Goal: Task Accomplishment & Management: Complete application form

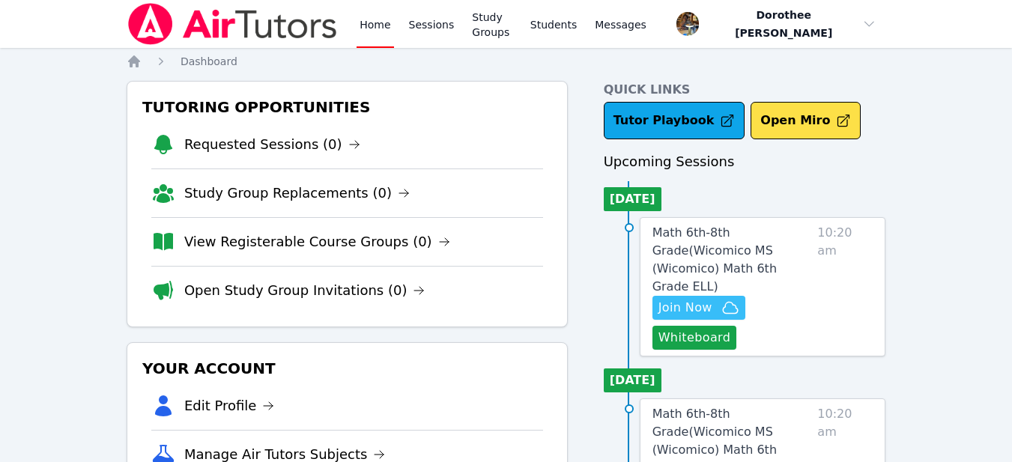
click at [705, 299] on span "Join Now" at bounding box center [686, 308] width 54 height 18
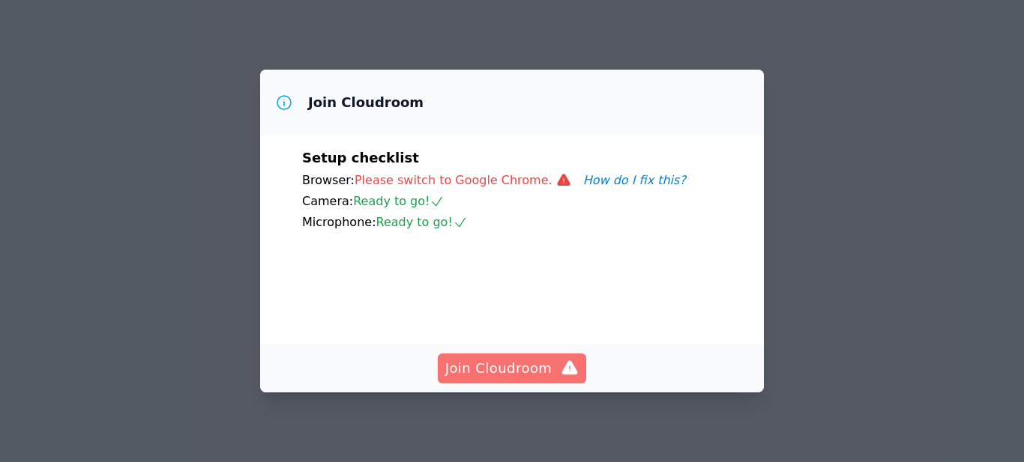
click at [521, 369] on span "Join Cloudroom" at bounding box center [512, 368] width 134 height 21
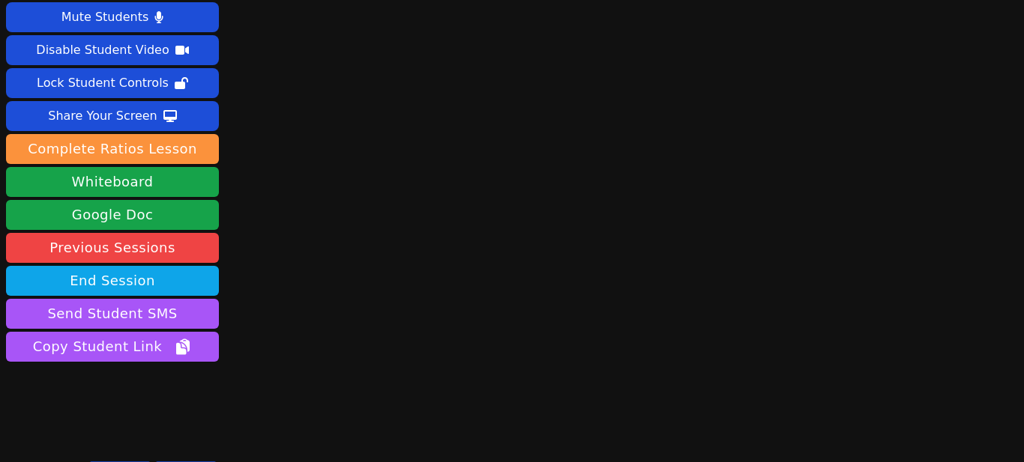
scroll to position [34, 0]
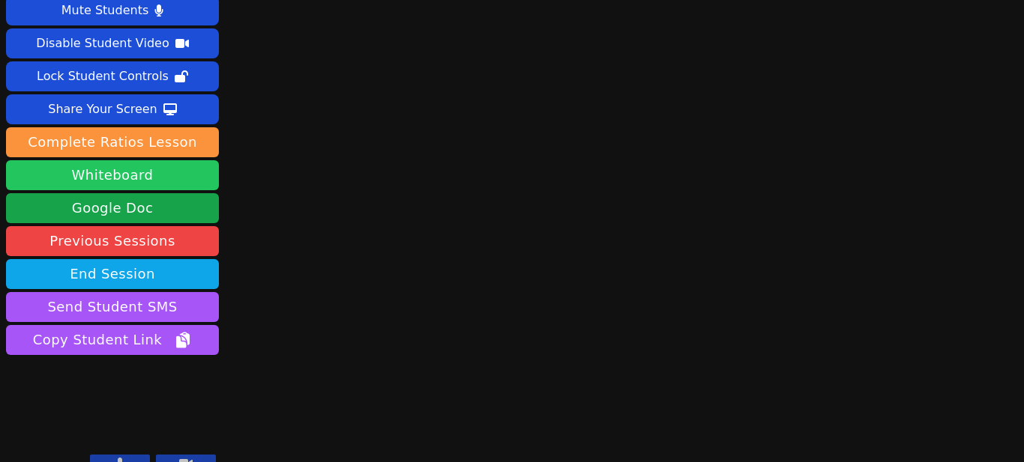
click at [138, 184] on button "Whiteboard" at bounding box center [112, 175] width 213 height 30
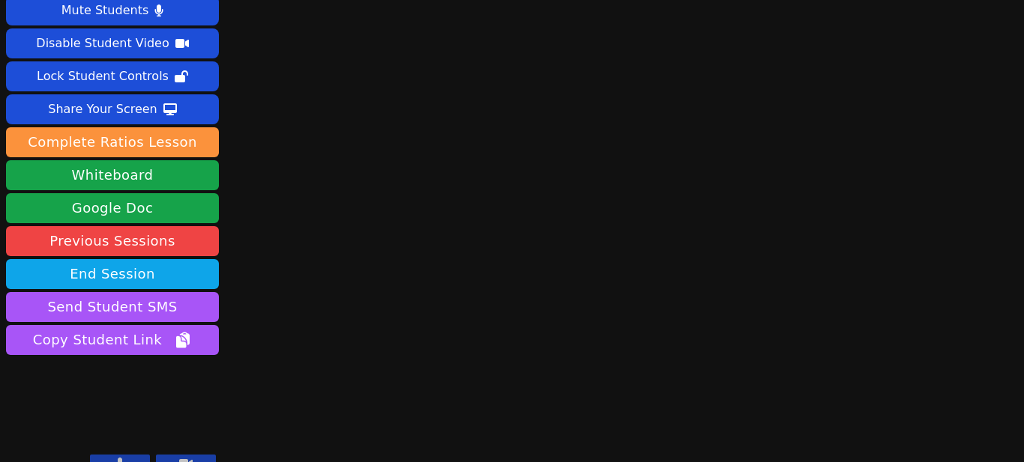
scroll to position [56, 0]
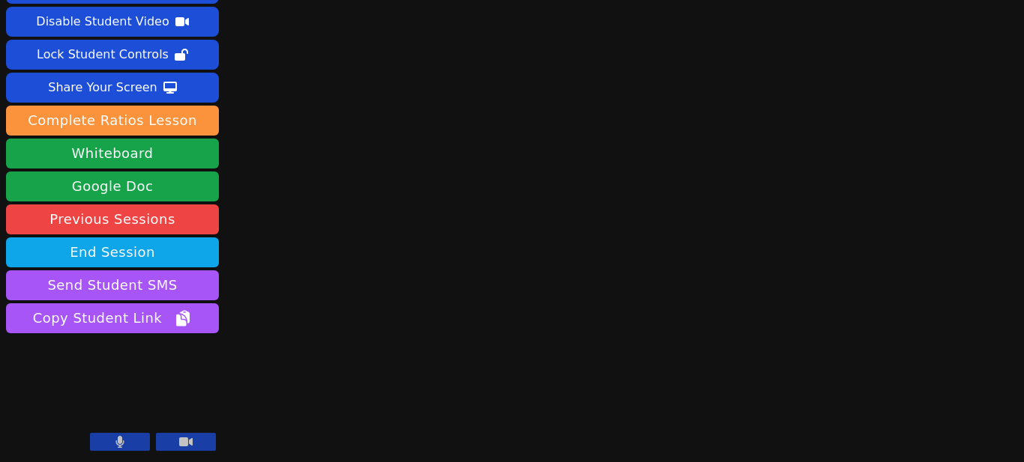
click at [133, 439] on button at bounding box center [120, 442] width 60 height 18
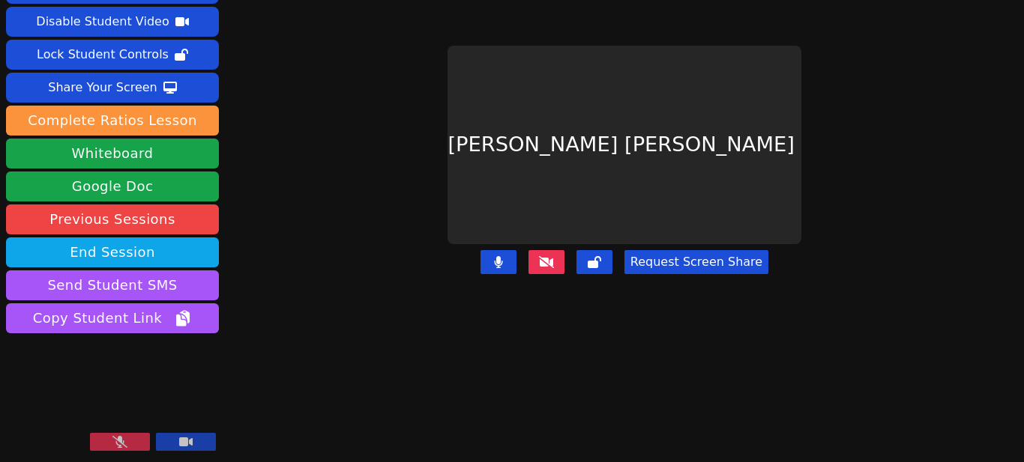
click at [123, 444] on icon at bounding box center [119, 442] width 15 height 12
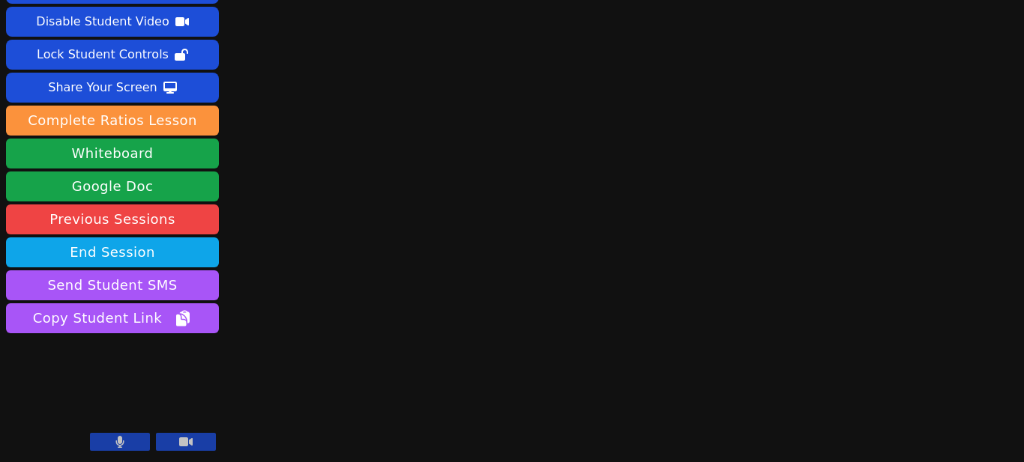
click at [122, 441] on icon at bounding box center [120, 442] width 8 height 12
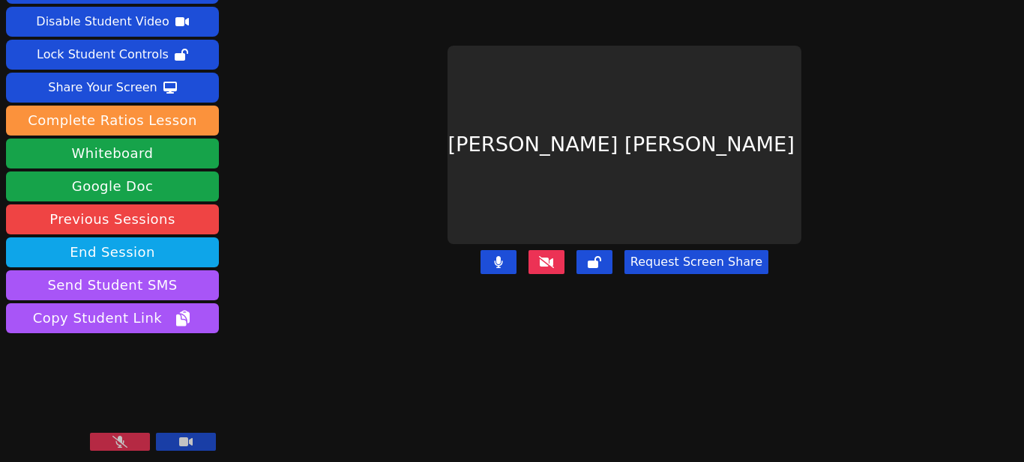
click at [114, 443] on icon at bounding box center [119, 442] width 15 height 12
click at [546, 256] on icon at bounding box center [546, 262] width 15 height 12
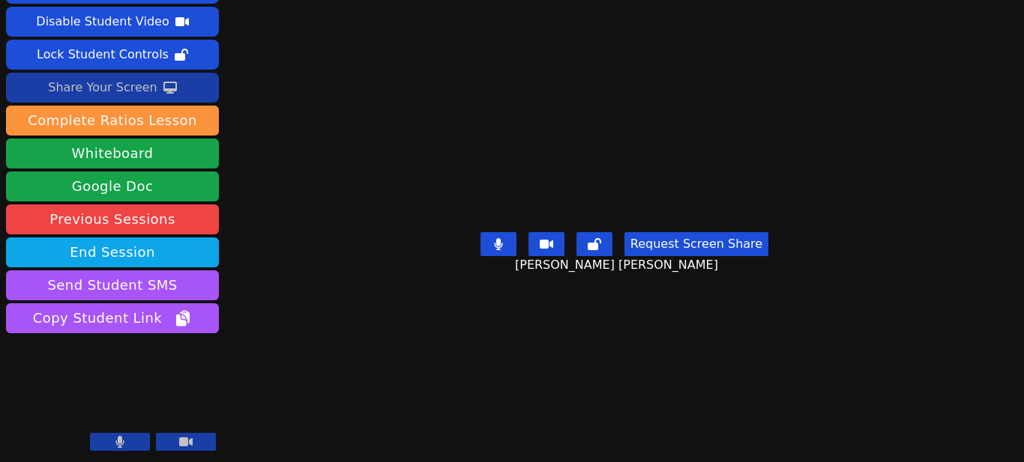
click at [135, 83] on div "Share Your Screen" at bounding box center [102, 88] width 109 height 24
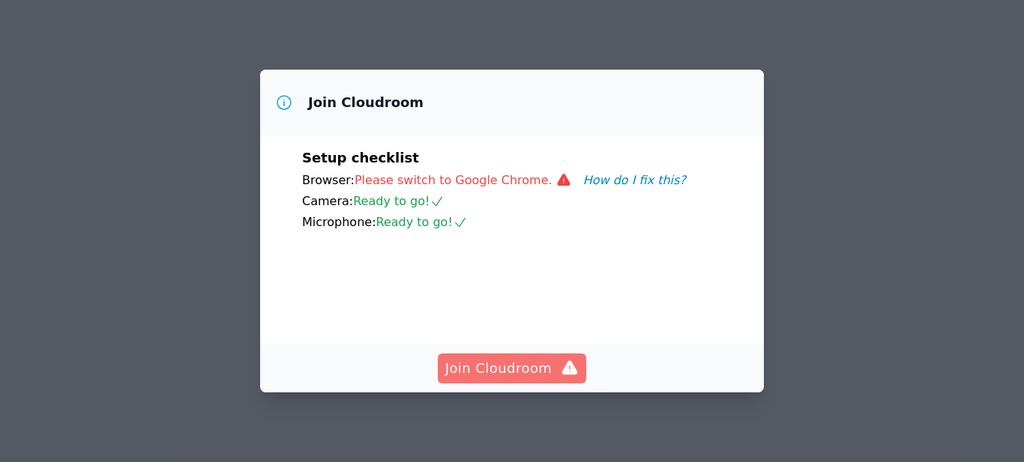
click at [518, 368] on span "Join Cloudroom" at bounding box center [512, 368] width 134 height 21
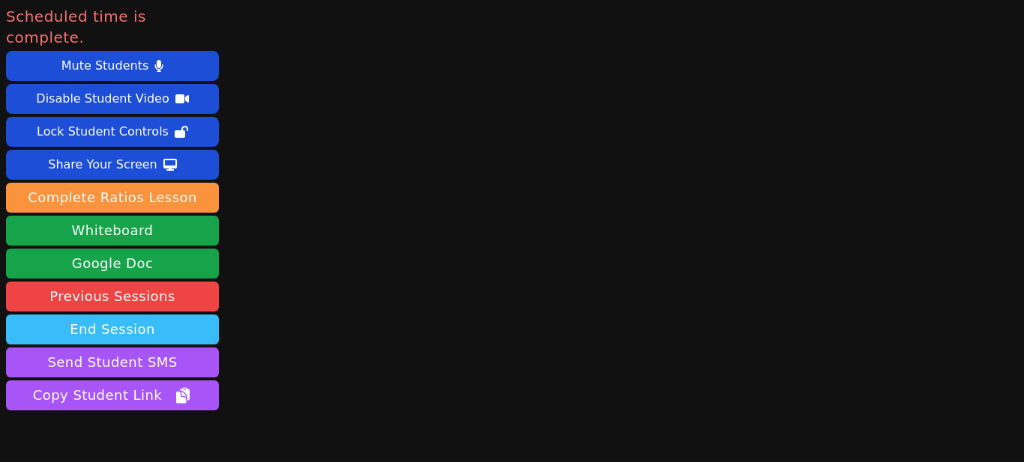
click at [121, 315] on button "End Session" at bounding box center [112, 330] width 213 height 30
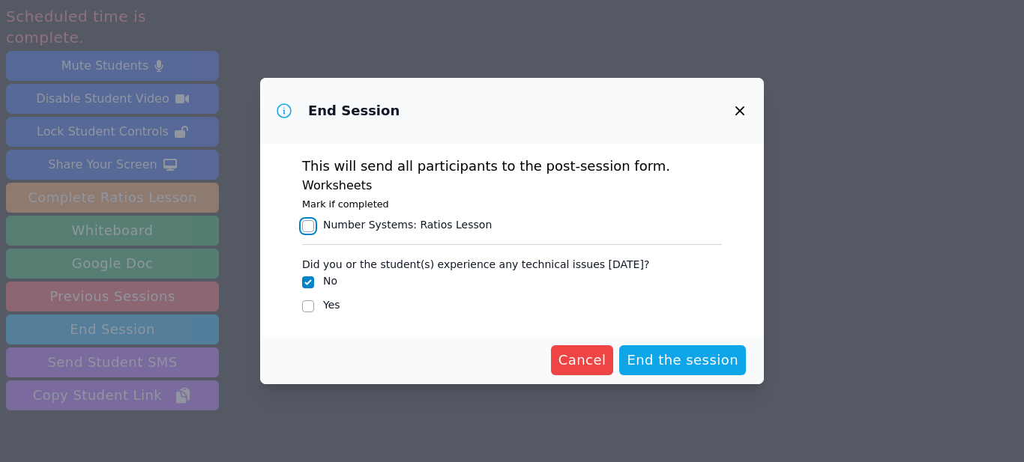
click at [308, 225] on input "Number Systems : Ratios Lesson" at bounding box center [308, 226] width 12 height 12
checkbox input "true"
click at [672, 360] on span "End the session" at bounding box center [682, 360] width 112 height 21
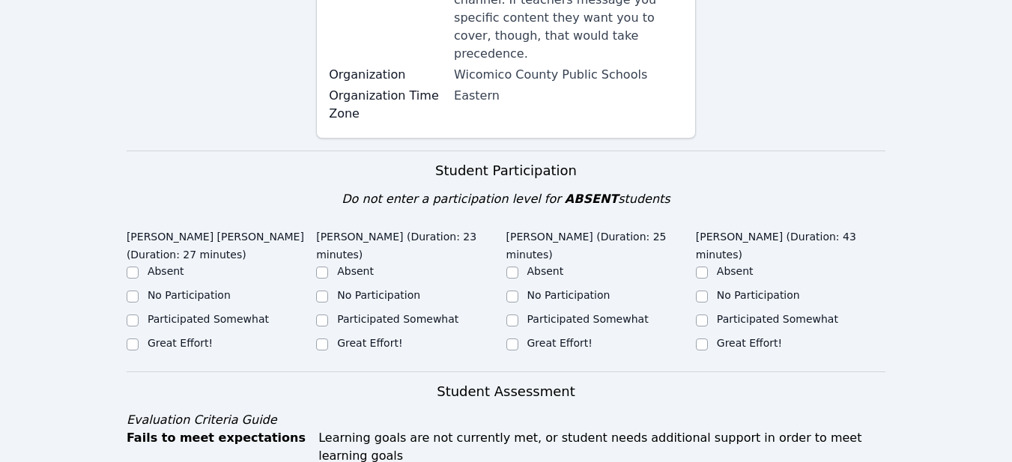
scroll to position [385, 0]
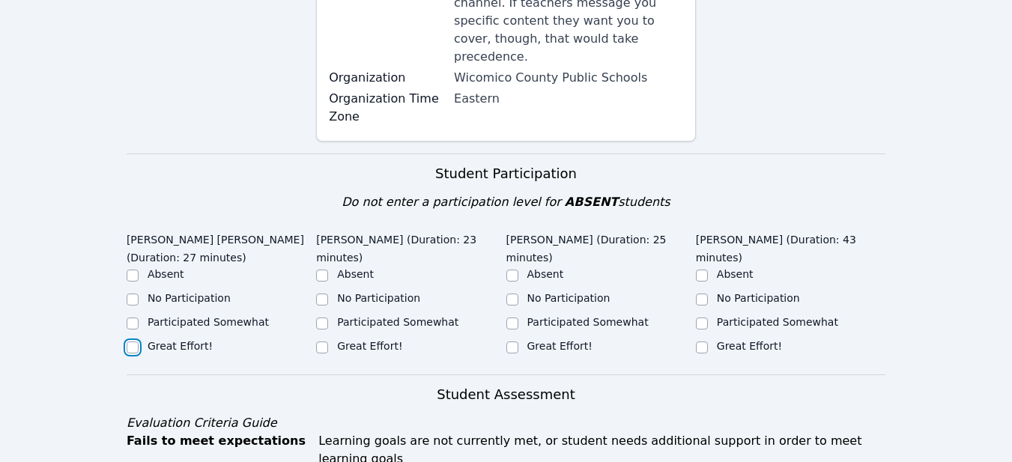
click at [130, 342] on input "Great Effort!" at bounding box center [133, 348] width 12 height 12
checkbox input "true"
click at [321, 342] on input "Great Effort!" at bounding box center [322, 348] width 12 height 12
checkbox input "true"
click at [508, 339] on div at bounding box center [513, 348] width 12 height 18
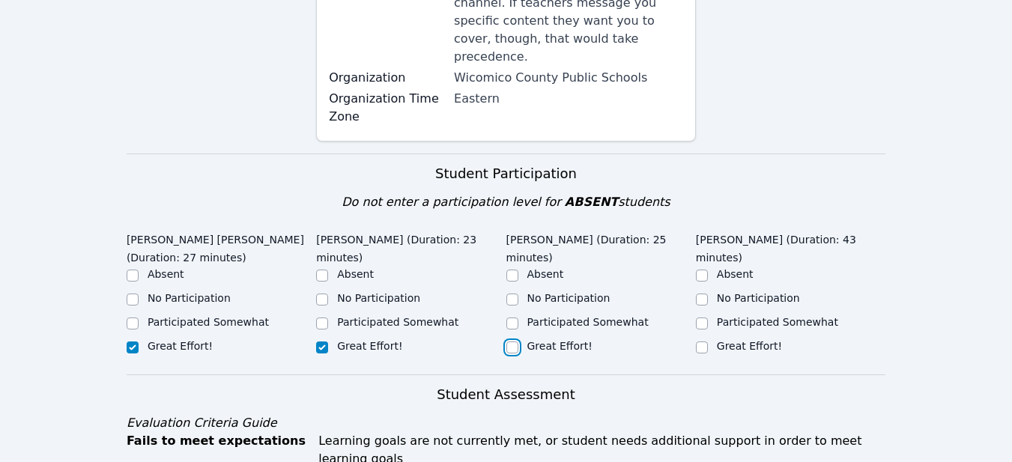
click at [510, 342] on input "Great Effort!" at bounding box center [513, 348] width 12 height 12
checkbox input "true"
click at [706, 342] on input "Great Effort!" at bounding box center [702, 348] width 12 height 12
checkbox input "true"
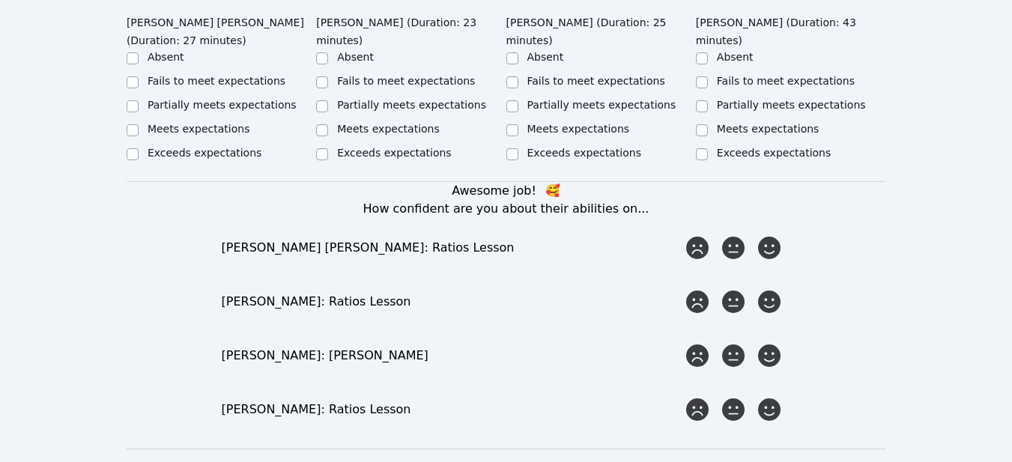
scroll to position [973, 0]
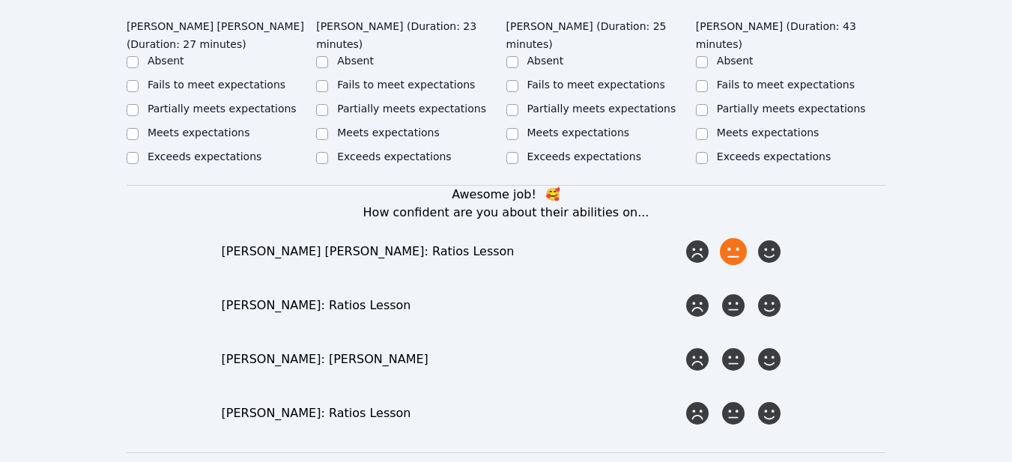
click at [736, 238] on icon at bounding box center [733, 251] width 27 height 27
click at [0, 0] on input "radio" at bounding box center [0, 0] width 0 height 0
click at [731, 292] on icon at bounding box center [733, 305] width 27 height 27
click at [0, 0] on input "radio" at bounding box center [0, 0] width 0 height 0
click at [734, 346] on icon at bounding box center [733, 359] width 27 height 27
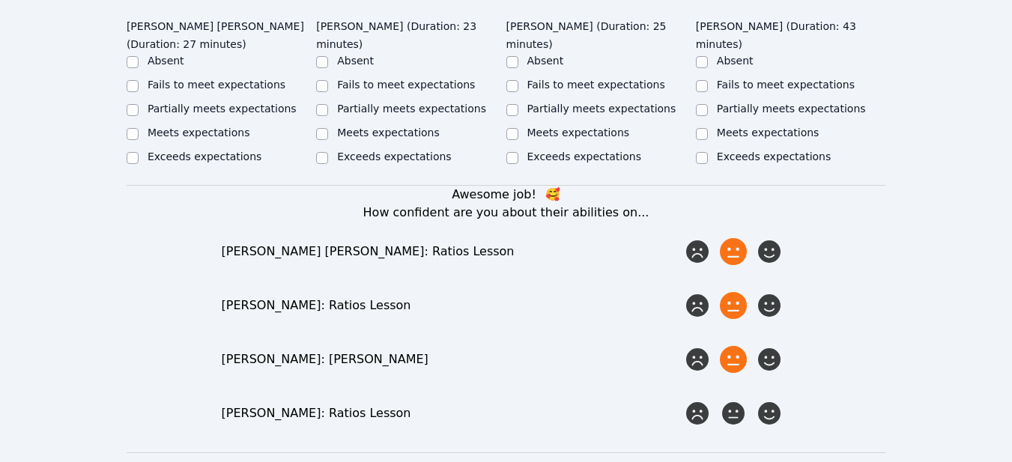
click at [0, 0] on input "radio" at bounding box center [0, 0] width 0 height 0
click at [734, 400] on icon at bounding box center [733, 413] width 27 height 27
click at [0, 0] on input "radio" at bounding box center [0, 0] width 0 height 0
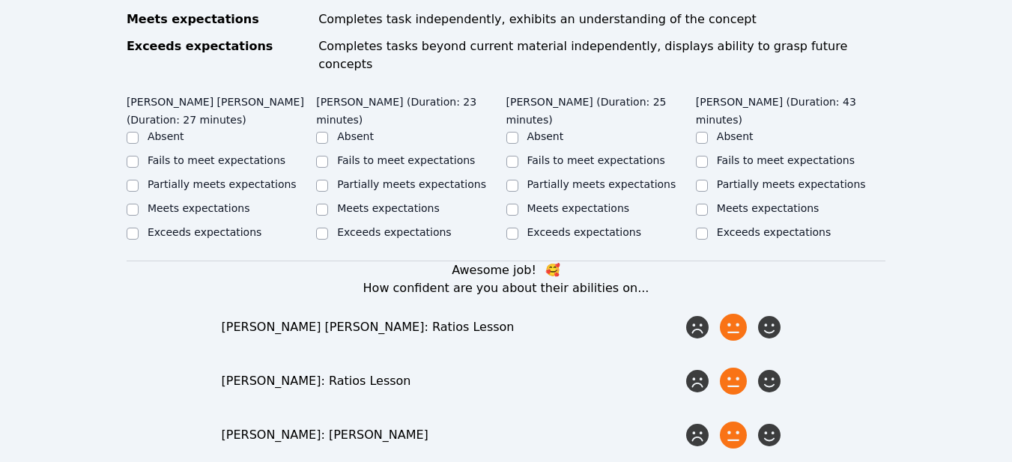
scroll to position [860, 0]
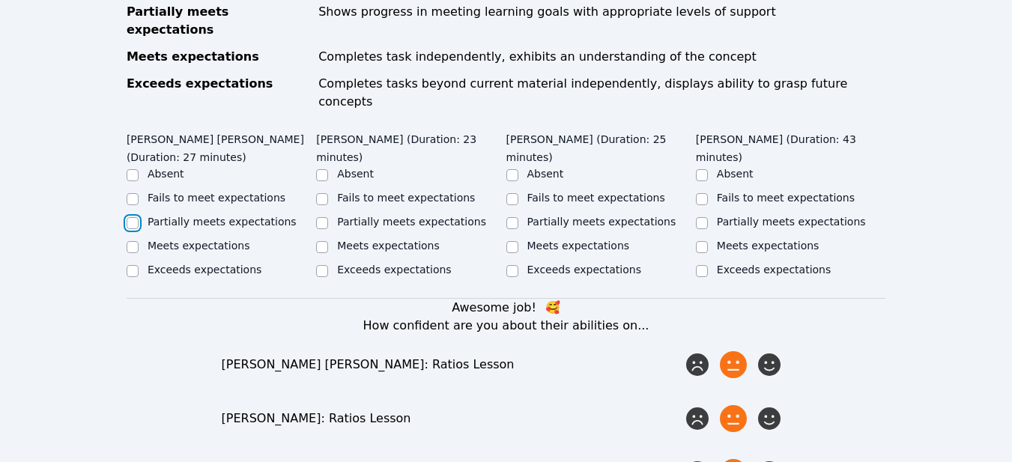
click at [135, 217] on input "Partially meets expectations" at bounding box center [133, 223] width 12 height 12
checkbox input "true"
click at [327, 217] on input "Partially meets expectations" at bounding box center [322, 223] width 12 height 12
checkbox input "true"
click at [513, 217] on input "Partially meets expectations" at bounding box center [513, 223] width 12 height 12
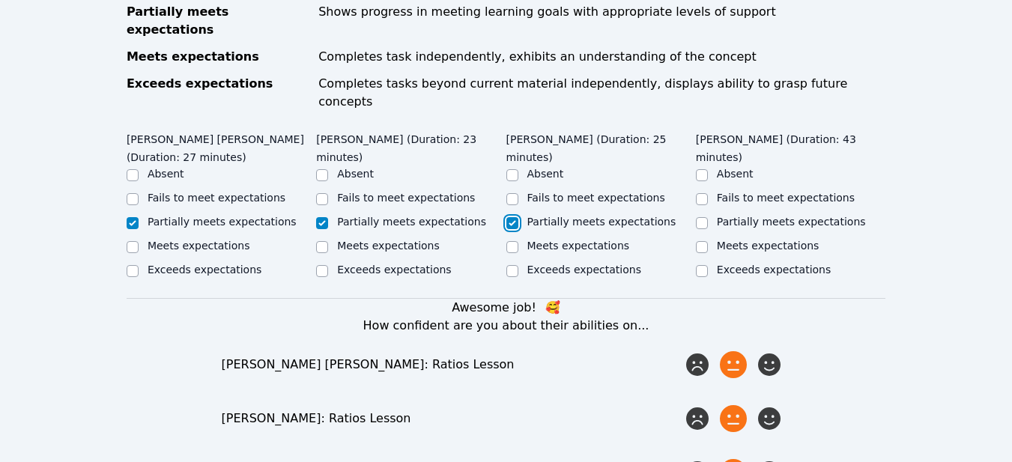
checkbox input "true"
click at [698, 217] on input "Partially meets expectations" at bounding box center [702, 223] width 12 height 12
checkbox input "true"
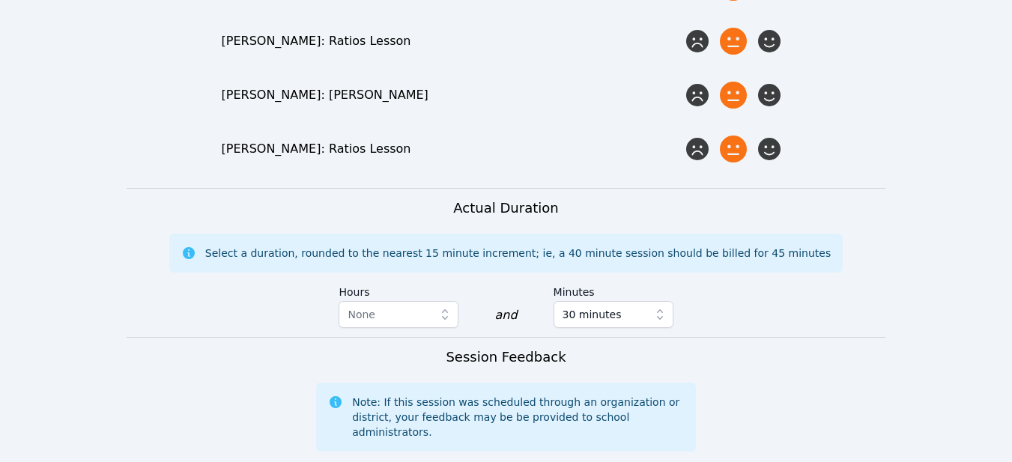
scroll to position [1269, 0]
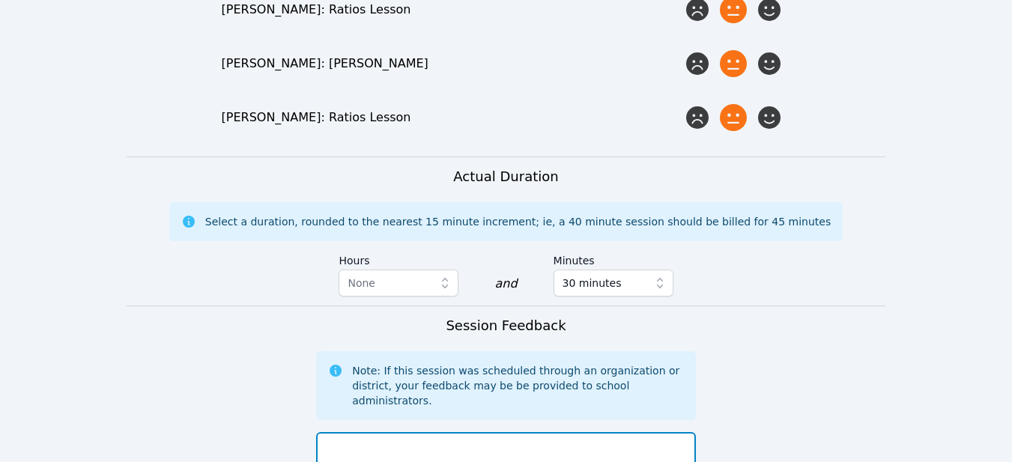
type textarea "I"
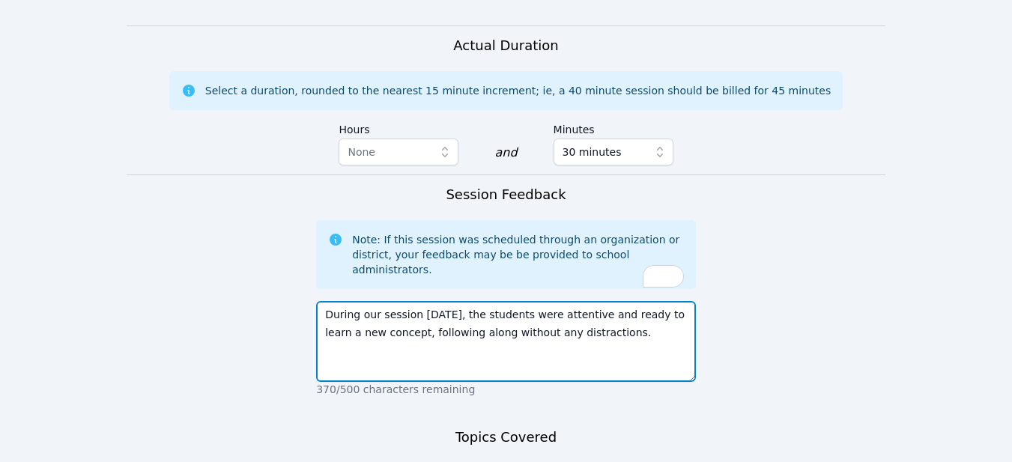
scroll to position [1407, 0]
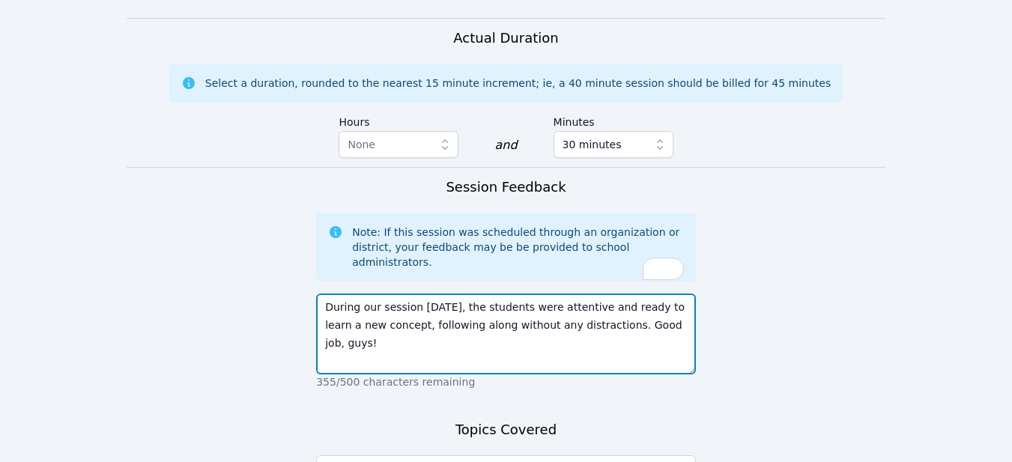
click at [579, 294] on textarea "During our session [DATE], the students were attentive and ready to learn a new…" at bounding box center [506, 334] width 380 height 81
click at [349, 294] on textarea "During our session [DATE], the students were attentive and ready to learn a new…" at bounding box center [506, 334] width 380 height 81
click at [423, 294] on textarea "During our session [DATE], the students were attentive and ready to learn a new…" at bounding box center [506, 334] width 380 height 81
click at [598, 294] on textarea "During our session [DATE], the students were attentive and ready to learn a new…" at bounding box center [506, 334] width 380 height 81
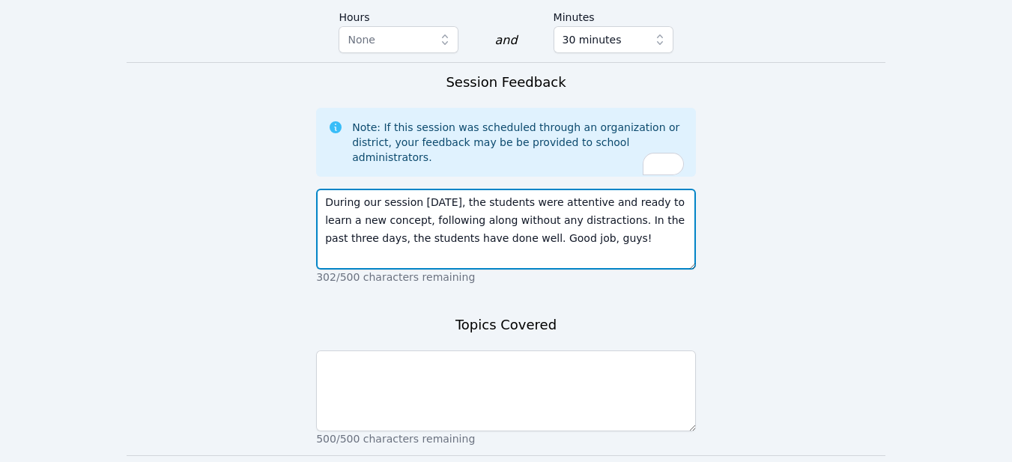
scroll to position [1533, 0]
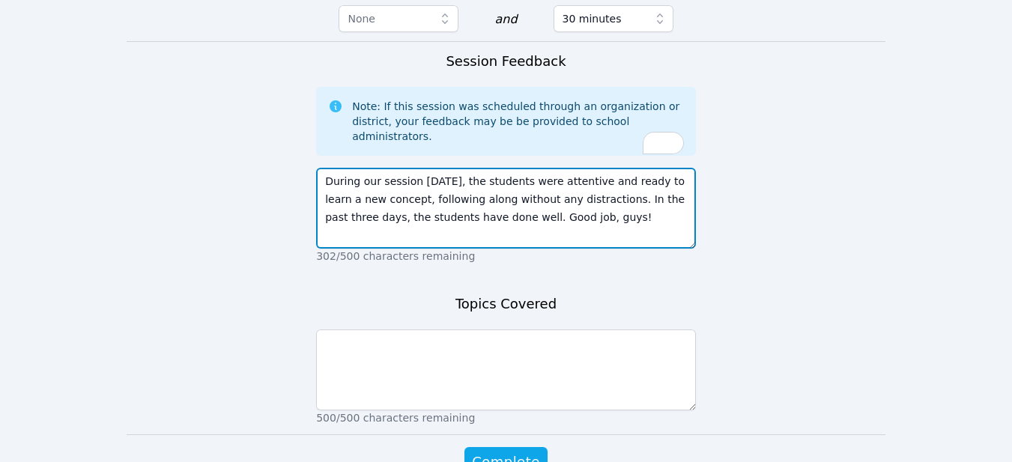
click at [461, 168] on textarea "During our session [DATE], the students were attentive and ready to learn a new…" at bounding box center [506, 208] width 380 height 81
type textarea "During our session [DATE], the students were attentive and ready to learn a new…"
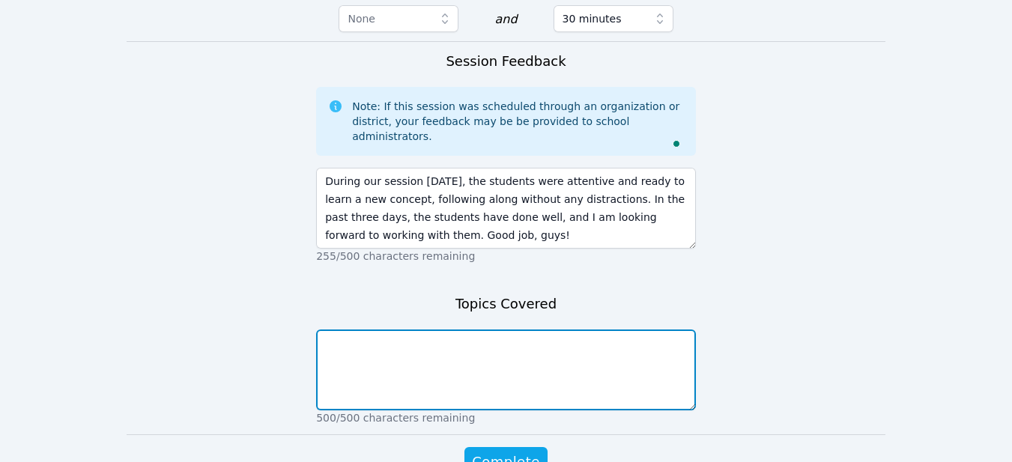
click at [343, 330] on textarea at bounding box center [506, 370] width 380 height 81
click at [486, 330] on textarea "In [DATE] lesson, we have covered" at bounding box center [506, 370] width 380 height 81
click at [593, 330] on textarea "In [DATE] lesson, we have started introducing ratios and" at bounding box center [506, 370] width 380 height 81
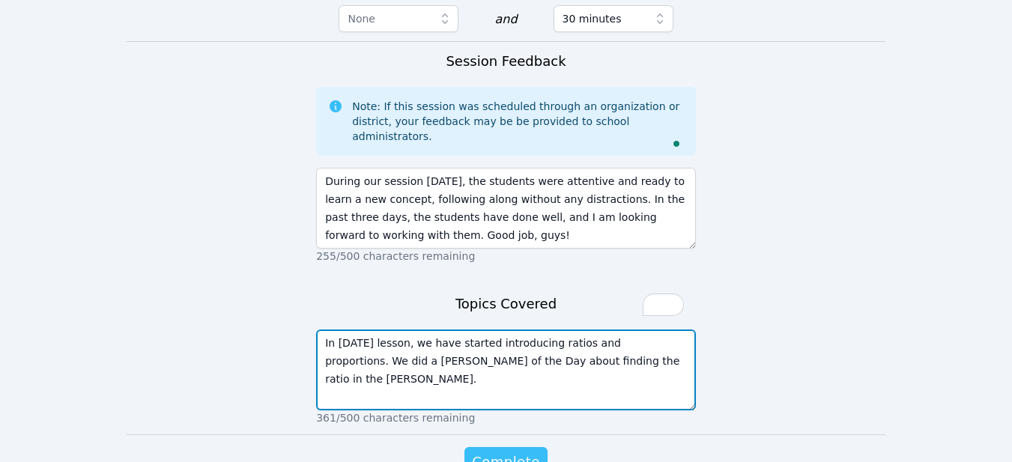
type textarea "In [DATE] lesson, we have started introducing ratios and proportions. We did a …"
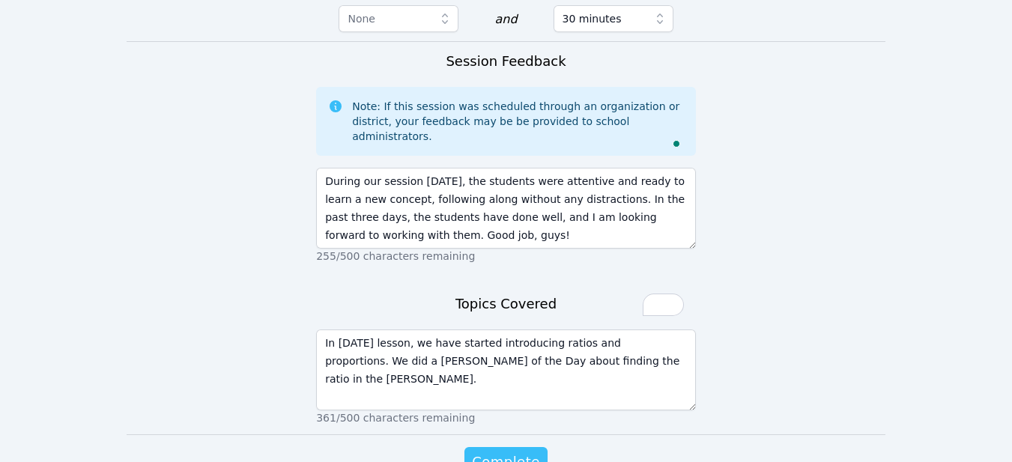
click at [485, 452] on span "Complete" at bounding box center [505, 462] width 67 height 21
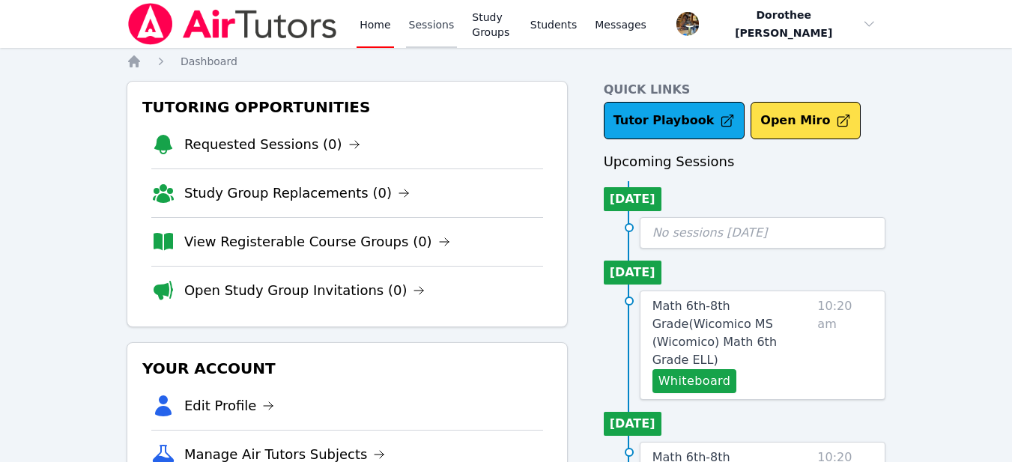
click at [426, 22] on link "Sessions" at bounding box center [432, 24] width 52 height 48
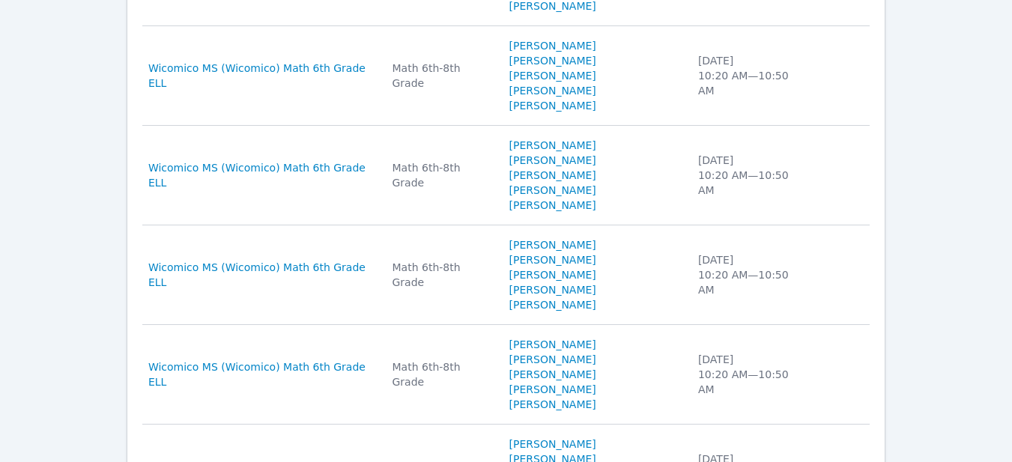
scroll to position [1084, 0]
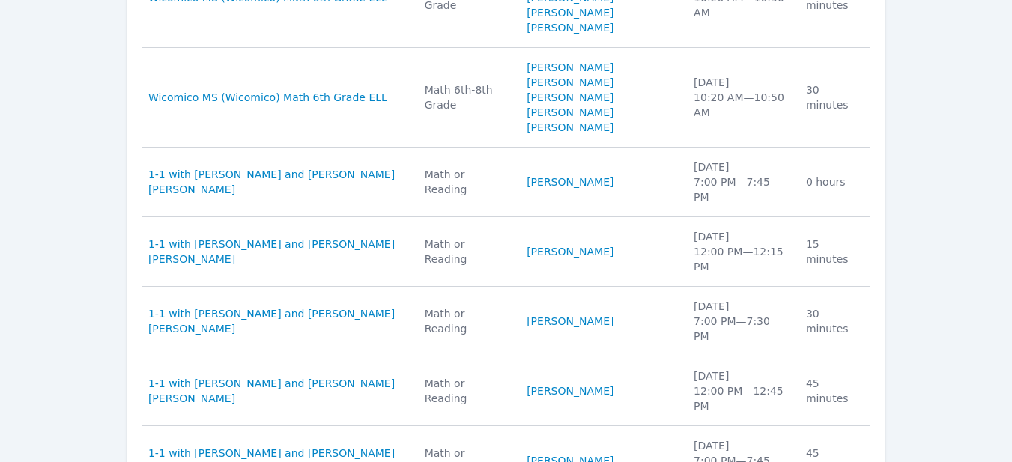
scroll to position [1750, 0]
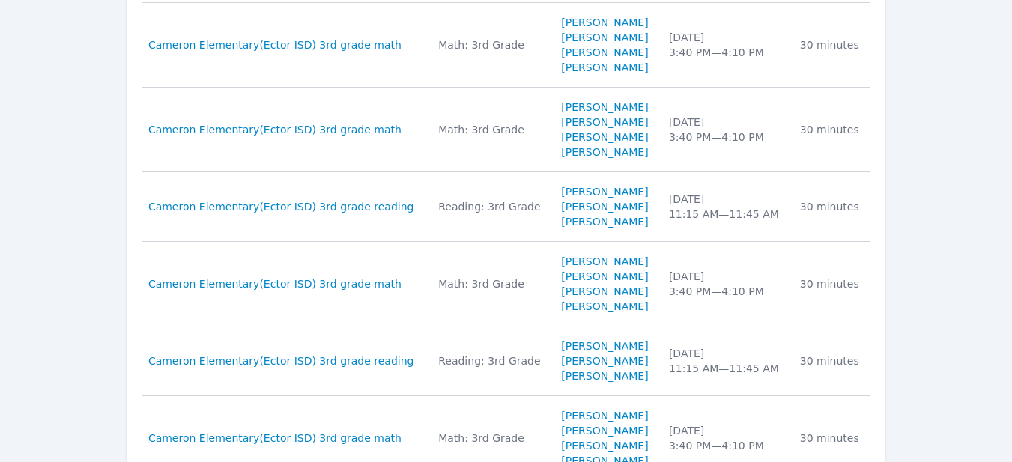
scroll to position [1915, 0]
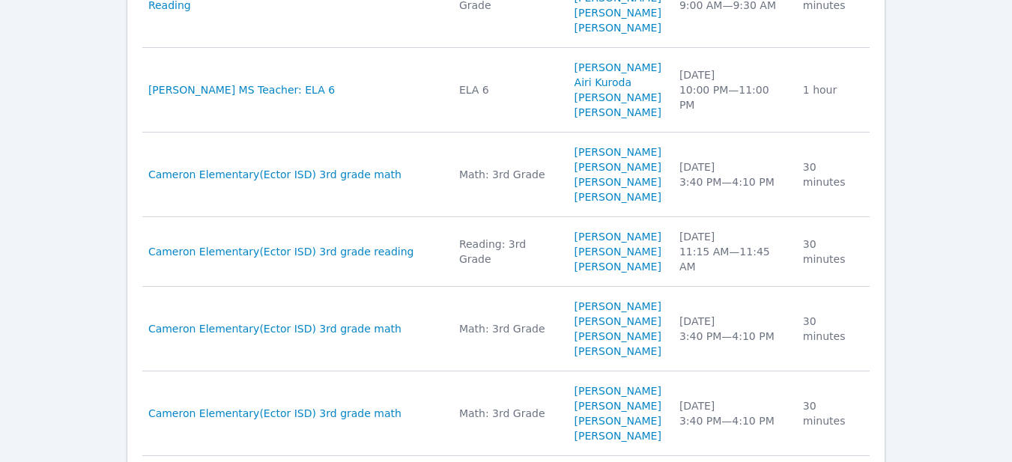
scroll to position [2005, 0]
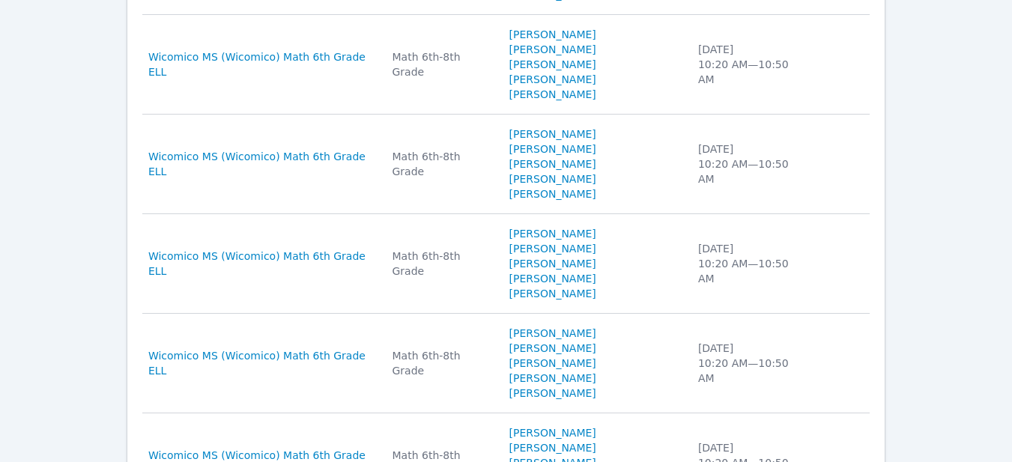
scroll to position [1990, 0]
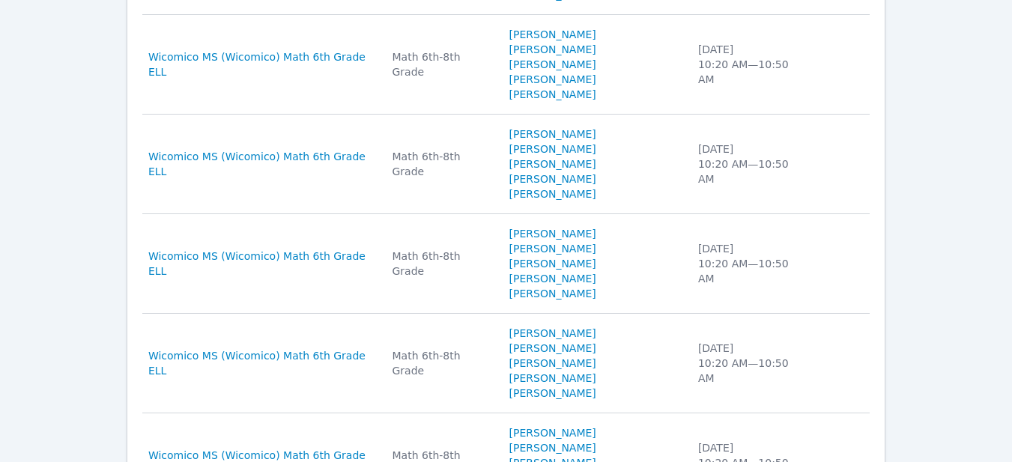
scroll to position [1915, 0]
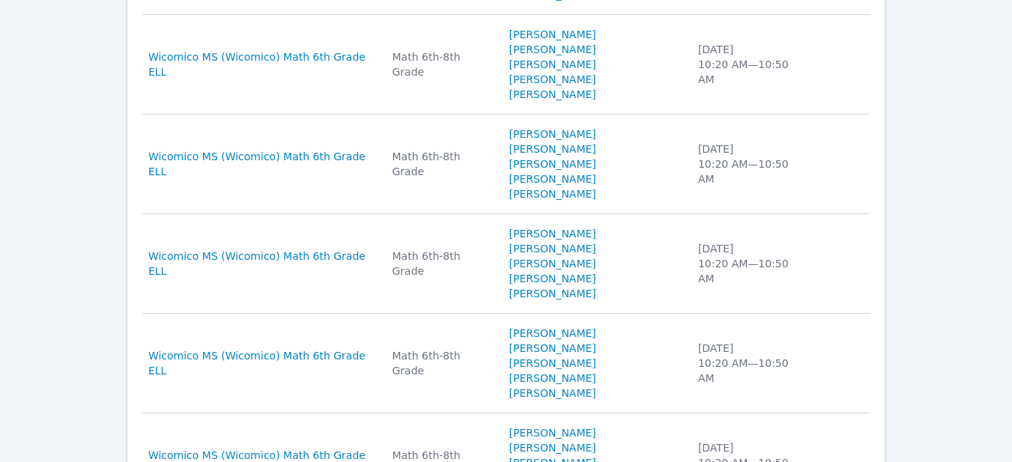
scroll to position [1810, 0]
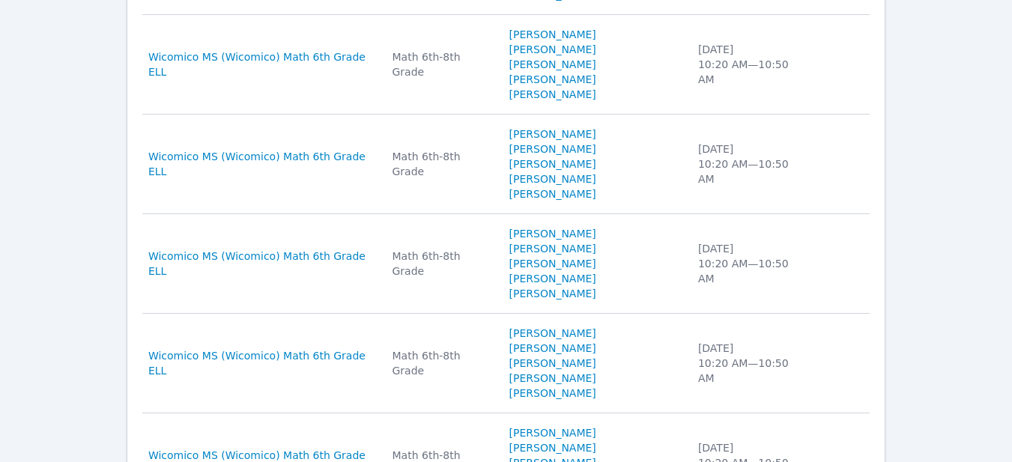
scroll to position [1720, 0]
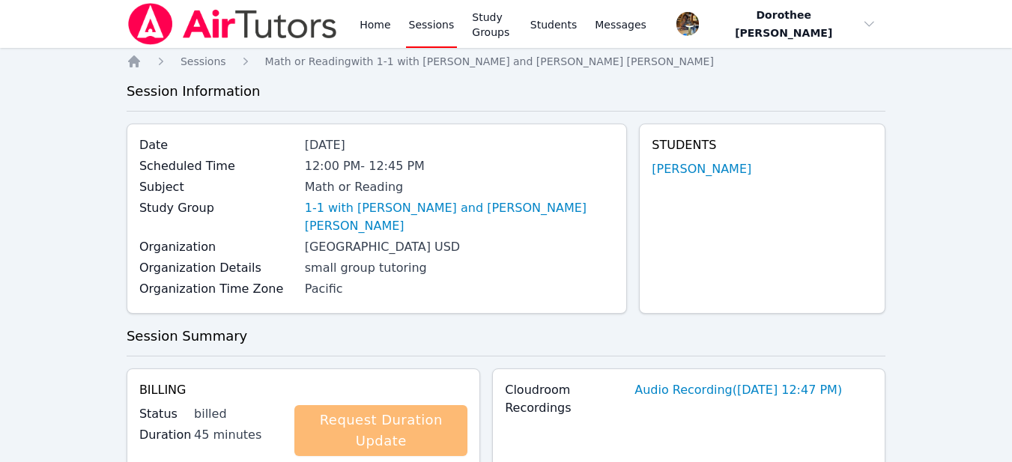
click at [447, 405] on link "Request Duration Update" at bounding box center [381, 430] width 173 height 51
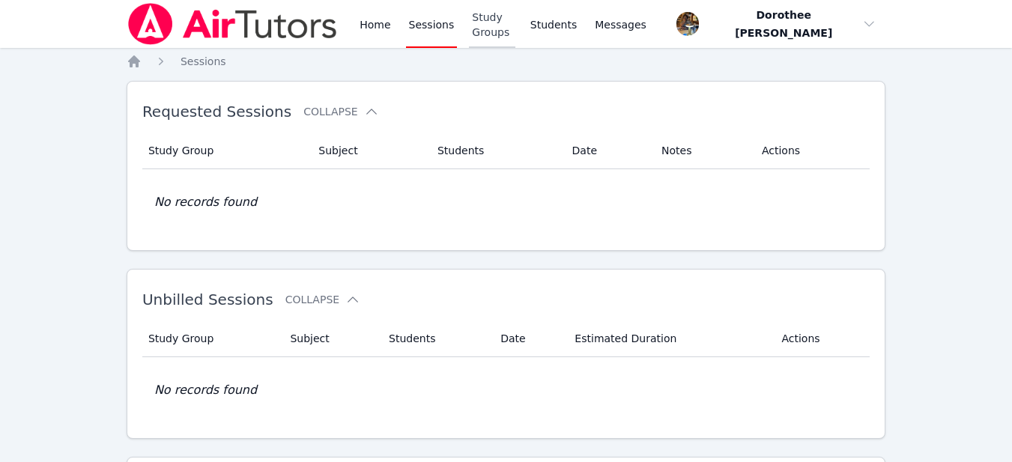
click at [492, 20] on link "Study Groups" at bounding box center [492, 24] width 46 height 48
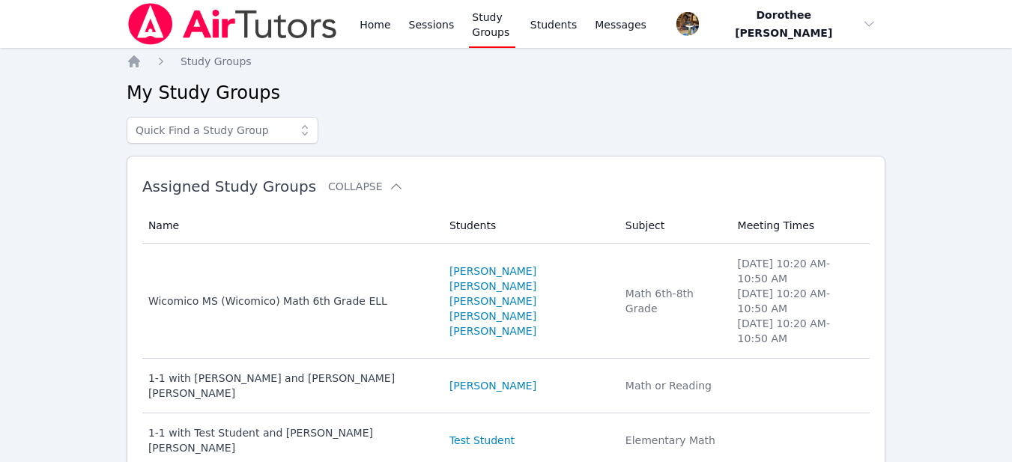
click at [492, 20] on link "Study Groups" at bounding box center [492, 24] width 46 height 48
click at [570, 24] on link "Students" at bounding box center [554, 24] width 52 height 48
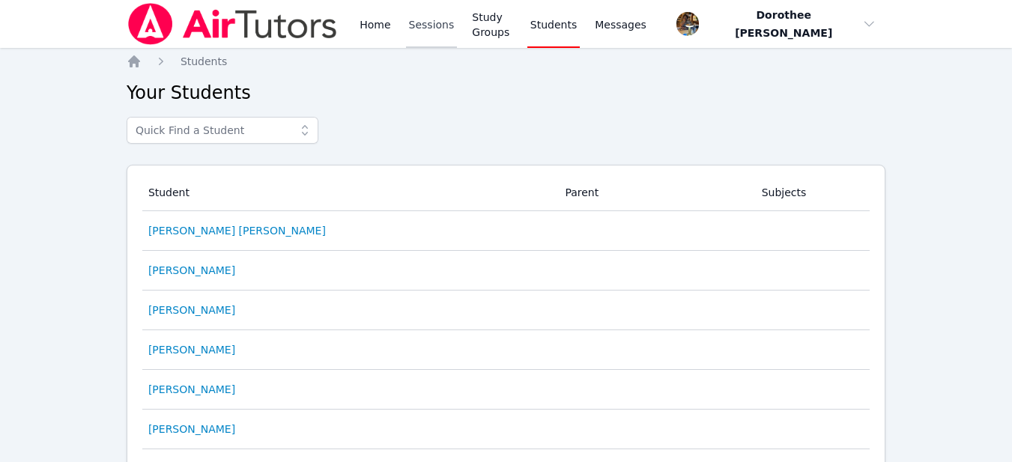
click at [417, 22] on link "Sessions" at bounding box center [432, 24] width 52 height 48
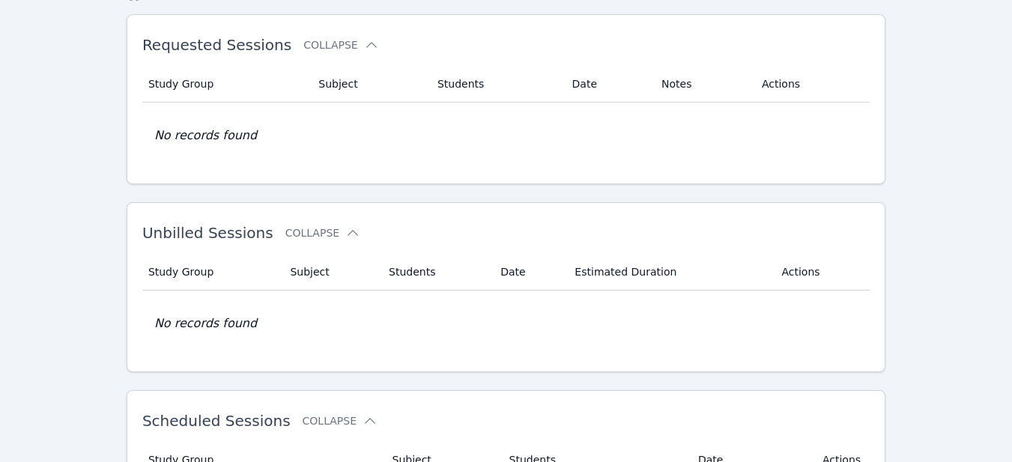
scroll to position [72, 0]
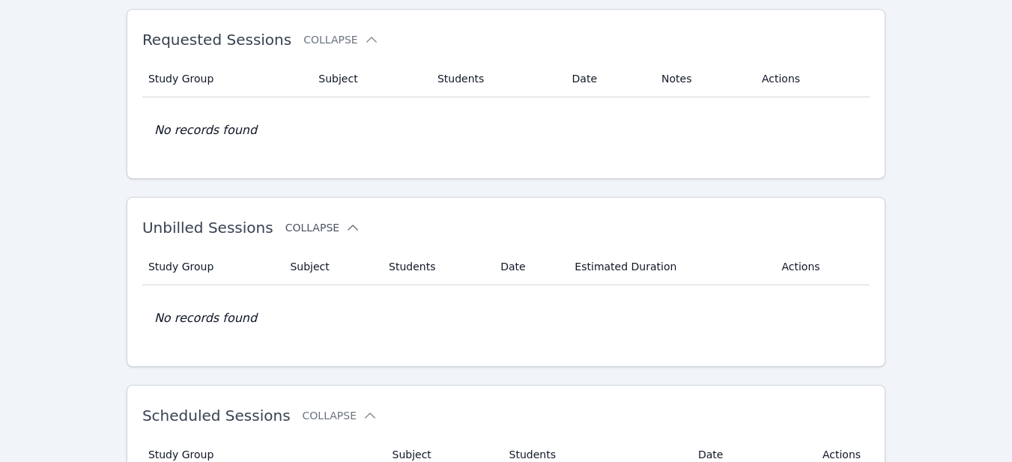
click at [314, 230] on button "Collapse" at bounding box center [323, 227] width 75 height 15
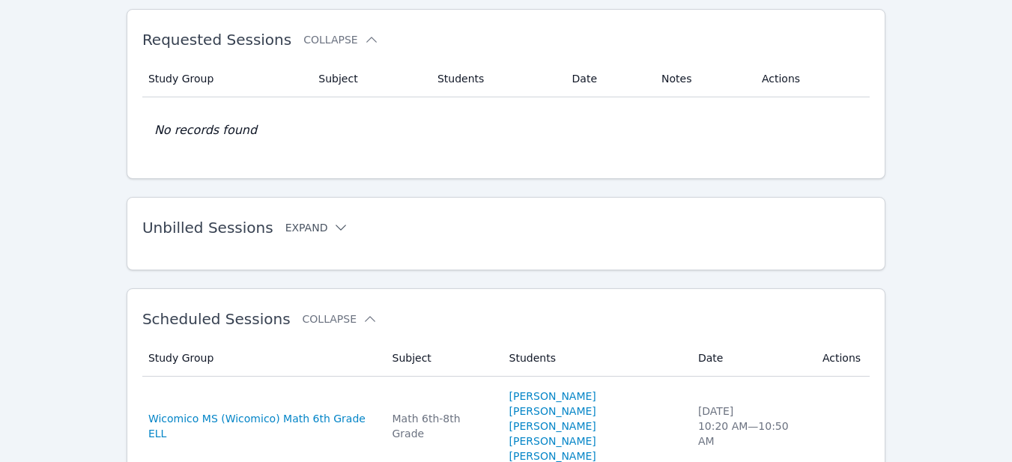
click at [333, 229] on icon at bounding box center [340, 227] width 15 height 15
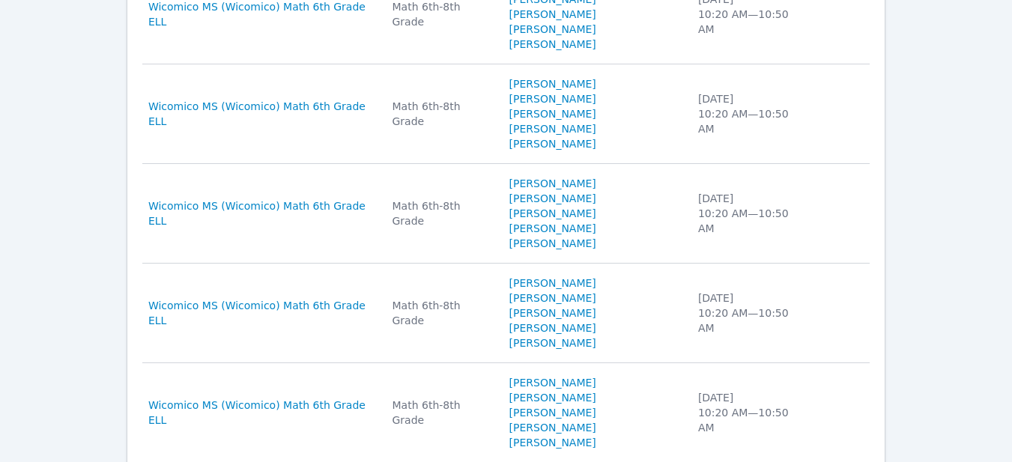
scroll to position [1084, 0]
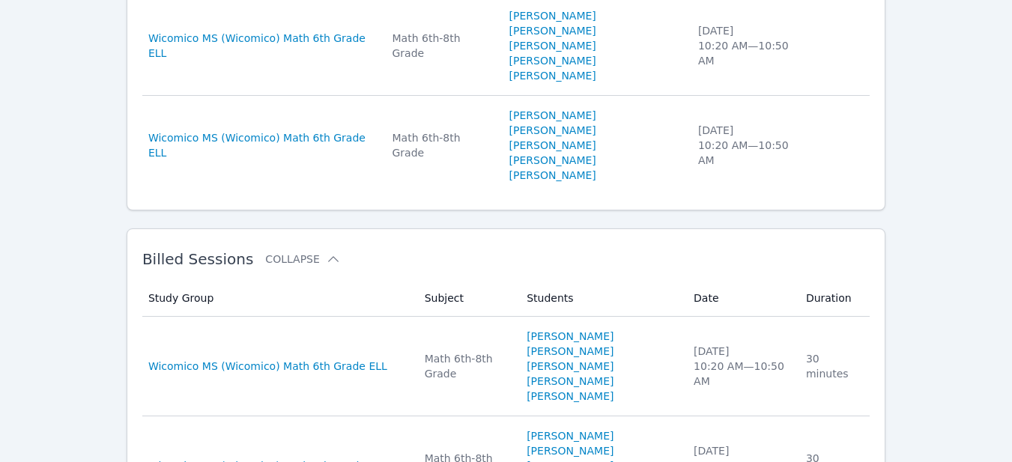
scroll to position [1362, 0]
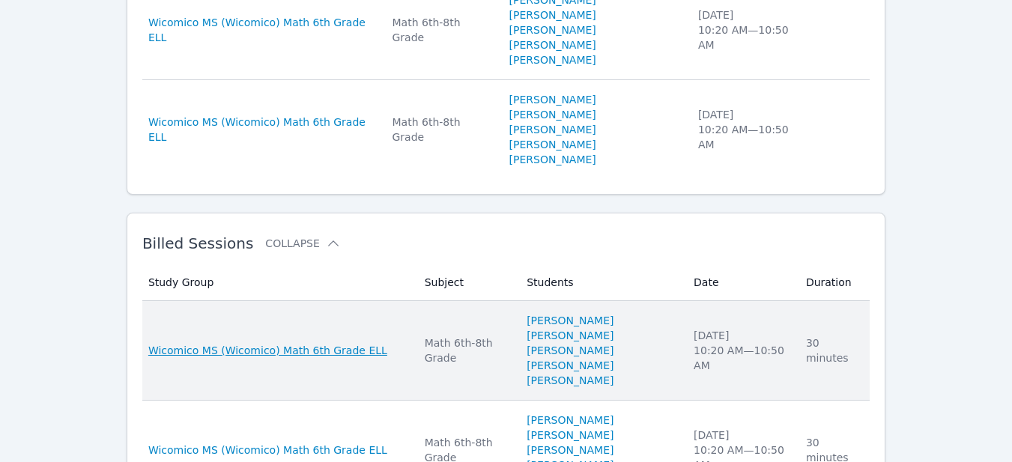
click at [330, 343] on span "Wicomico MS (Wicomico) Math 6th Grade ELL" at bounding box center [267, 350] width 239 height 15
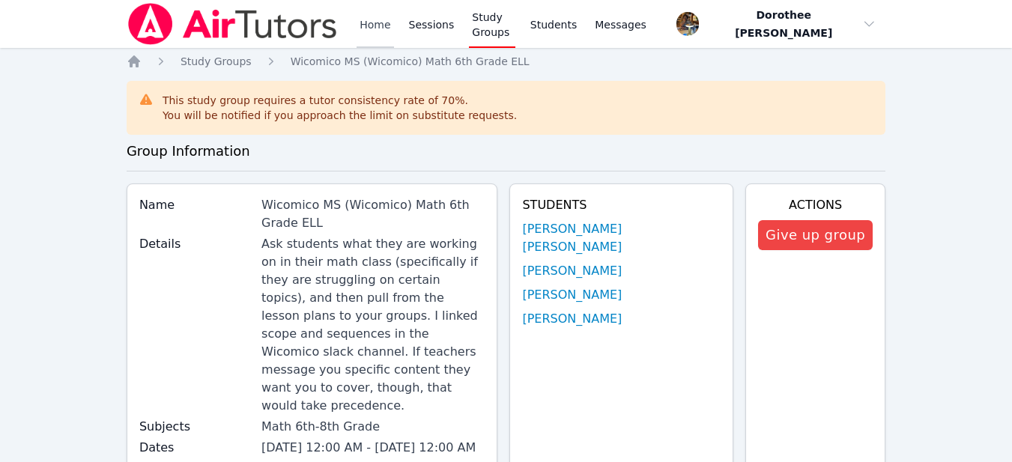
click at [377, 25] on link "Home" at bounding box center [375, 24] width 37 height 48
